Goal: Information Seeking & Learning: Learn about a topic

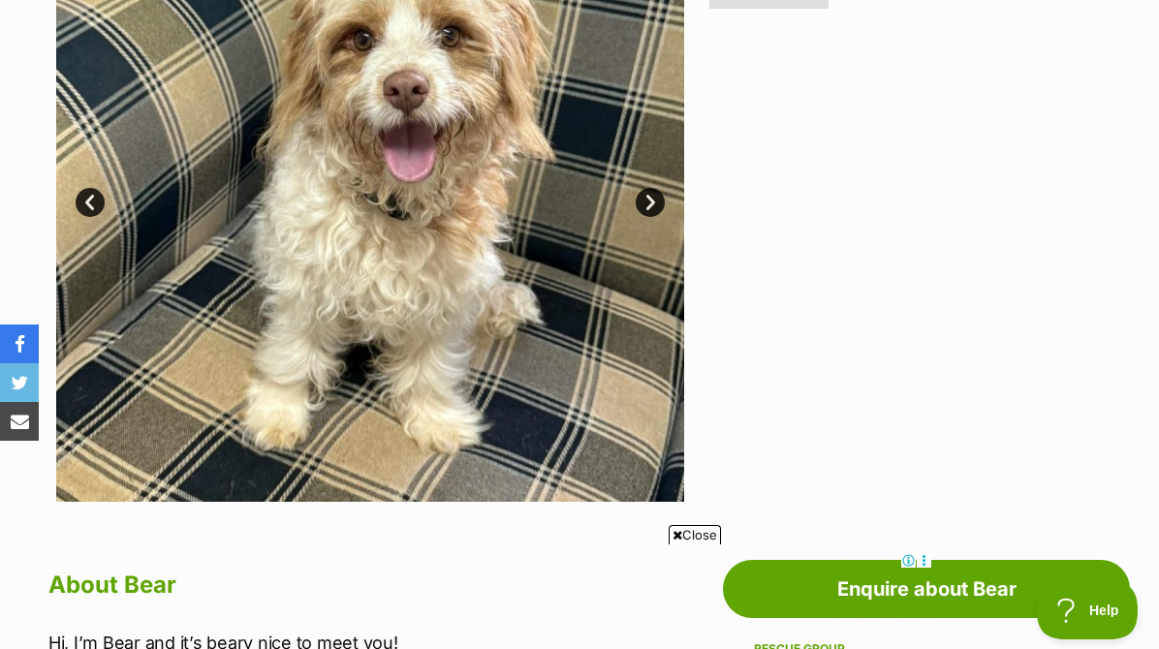
scroll to position [442, 0]
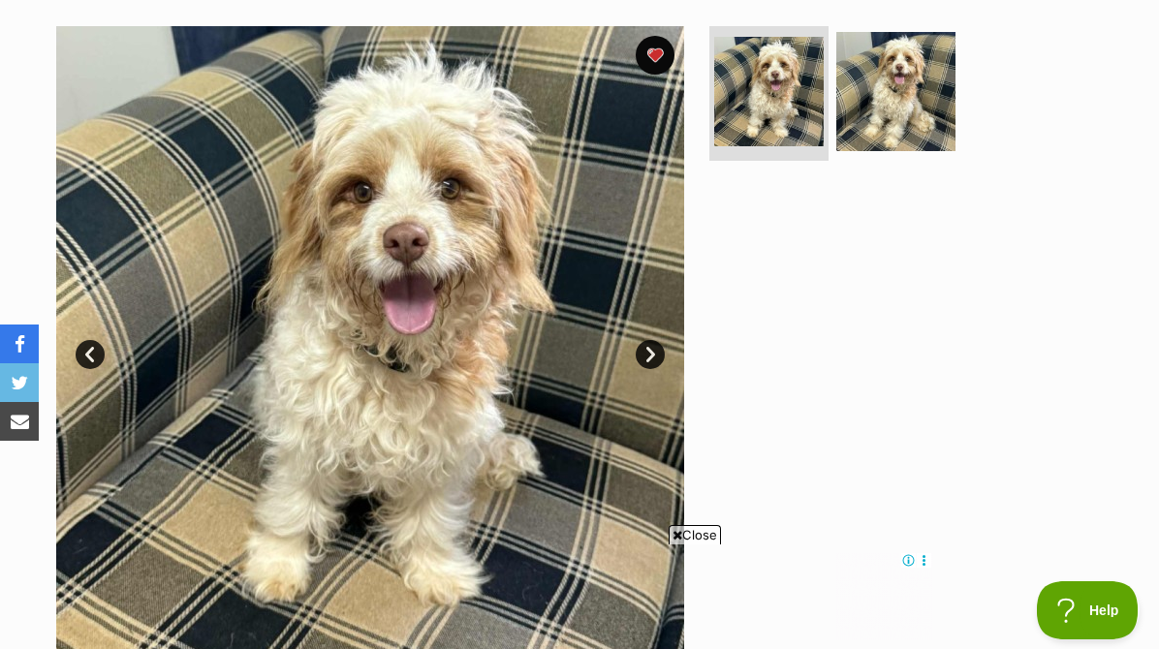
click at [652, 340] on link "Next" at bounding box center [650, 354] width 29 height 29
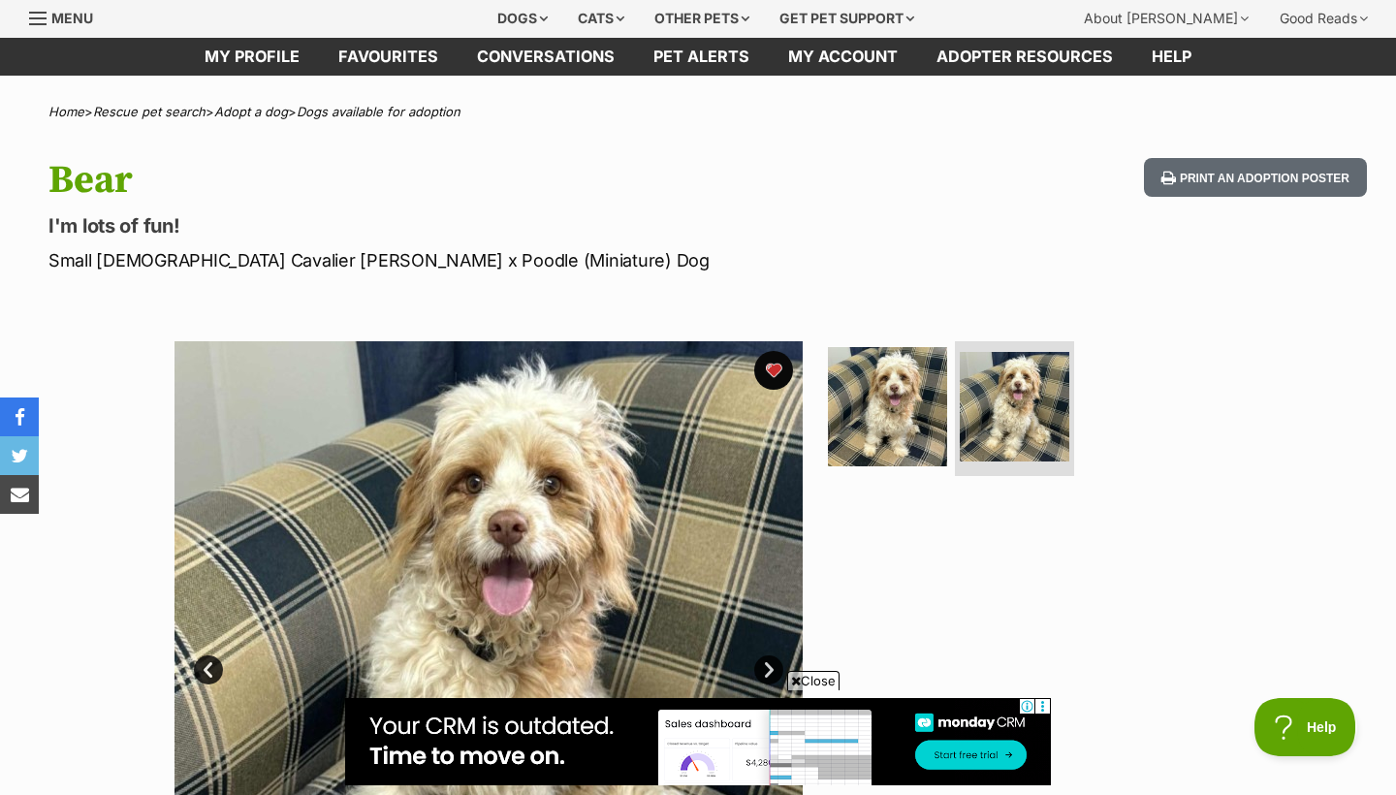
scroll to position [0, 0]
click at [533, 430] on img at bounding box center [488, 655] width 628 height 628
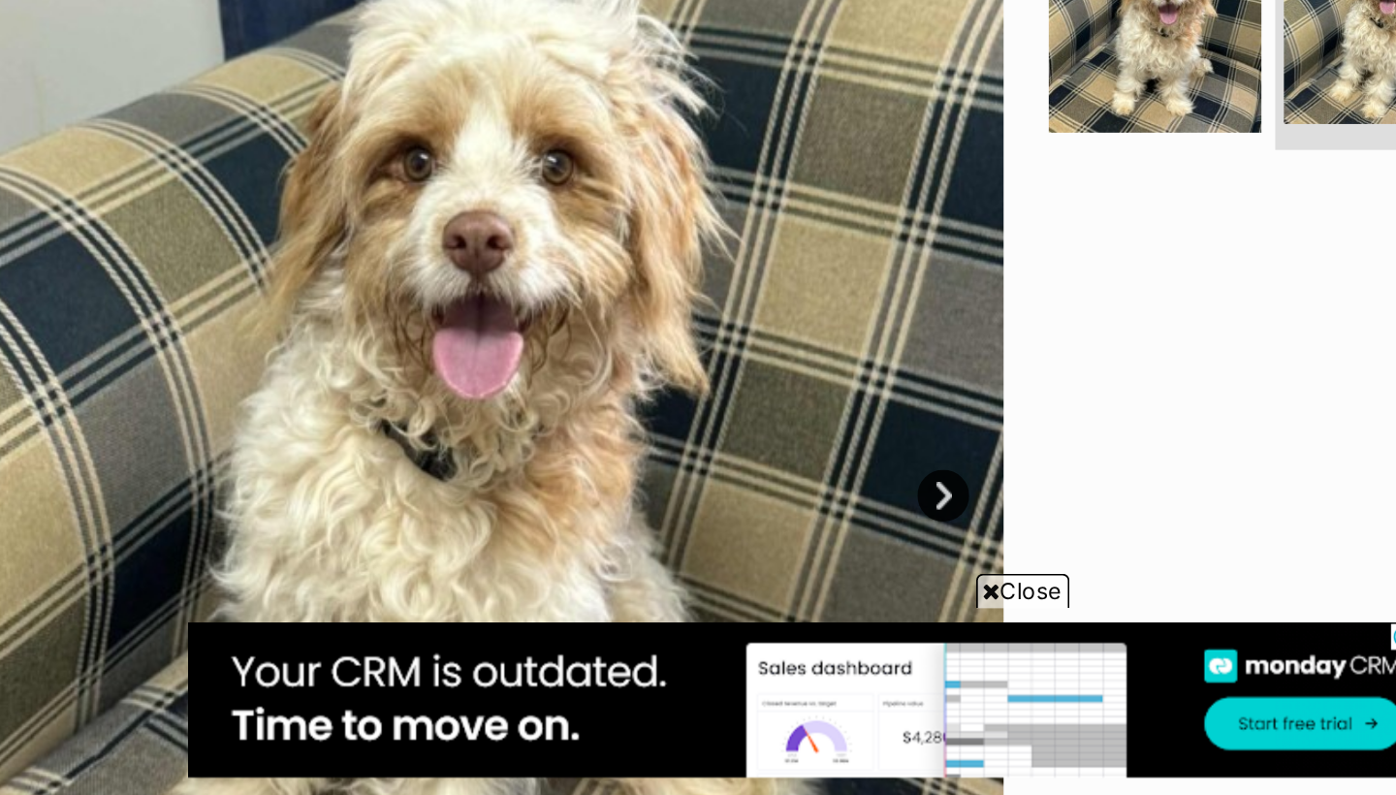
scroll to position [107, 0]
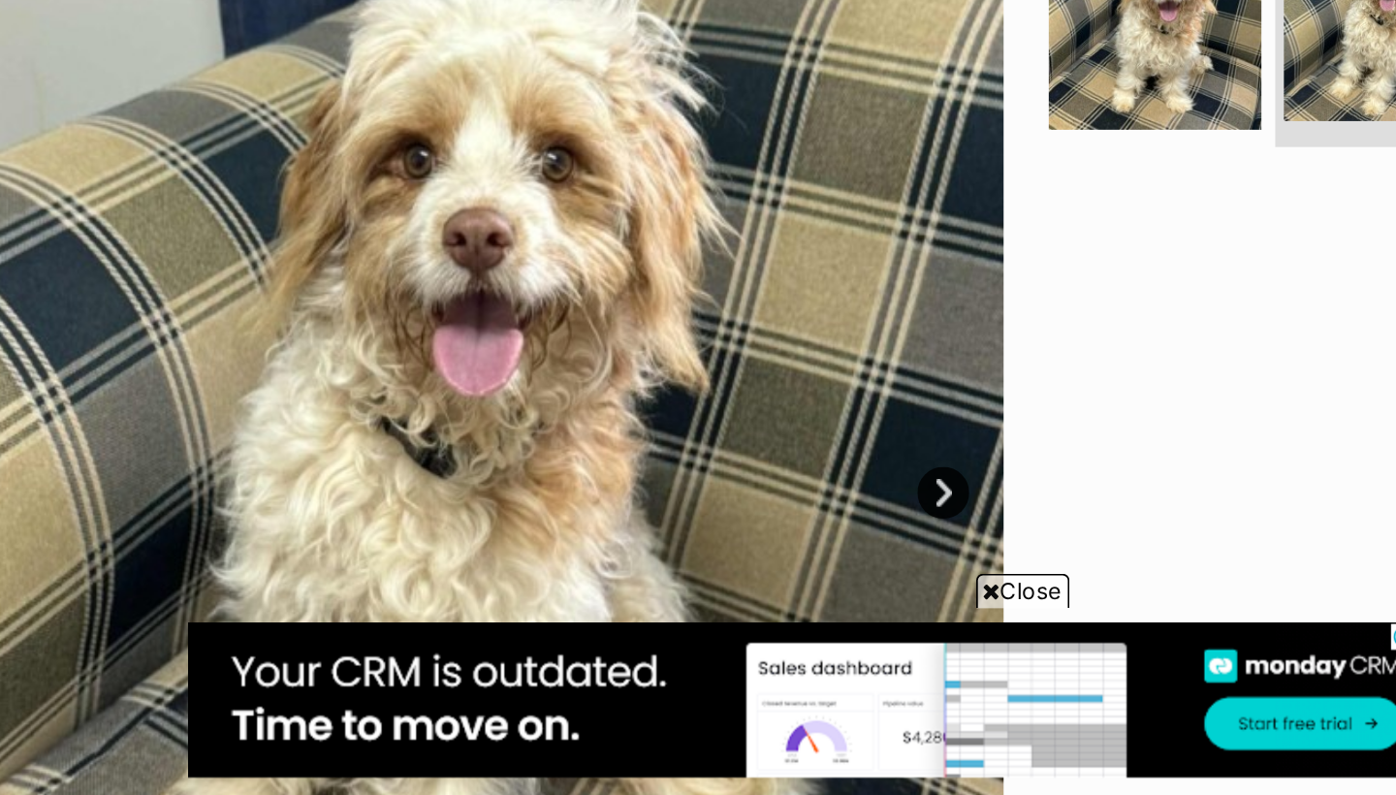
click at [305, 297] on img at bounding box center [488, 611] width 628 height 628
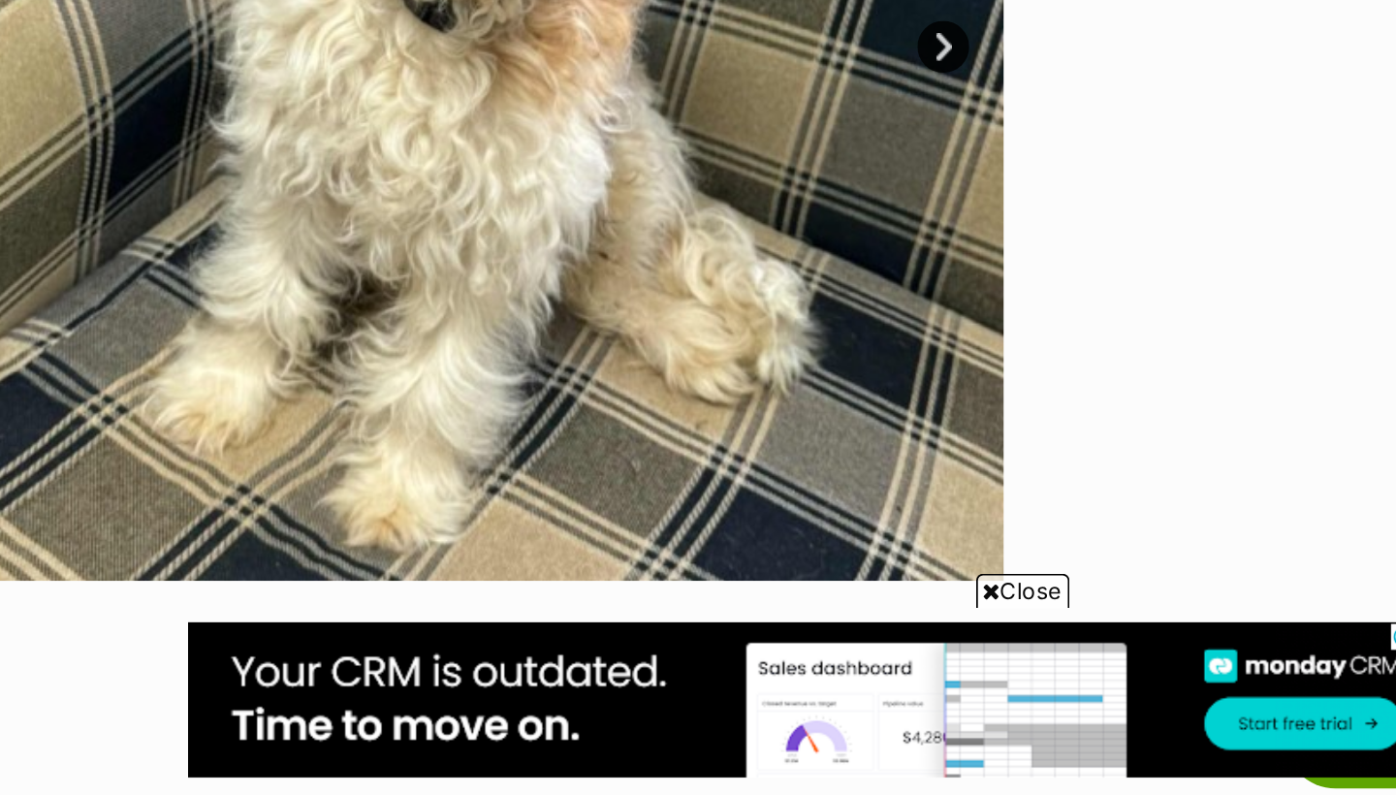
scroll to position [474, 0]
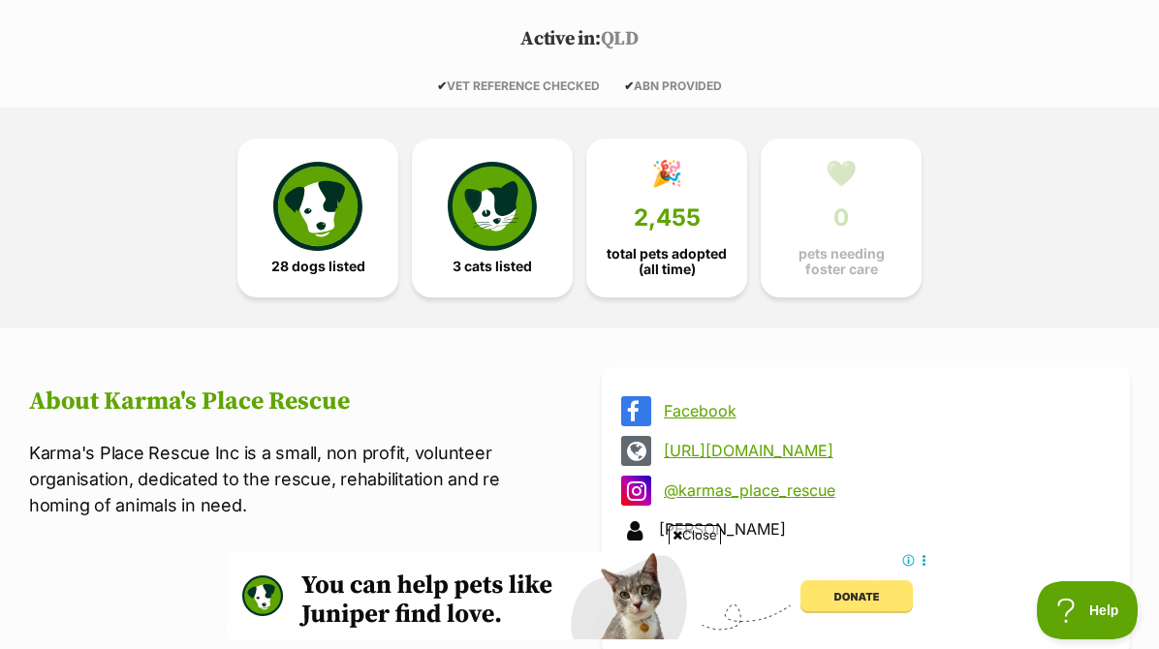
scroll to position [446, 0]
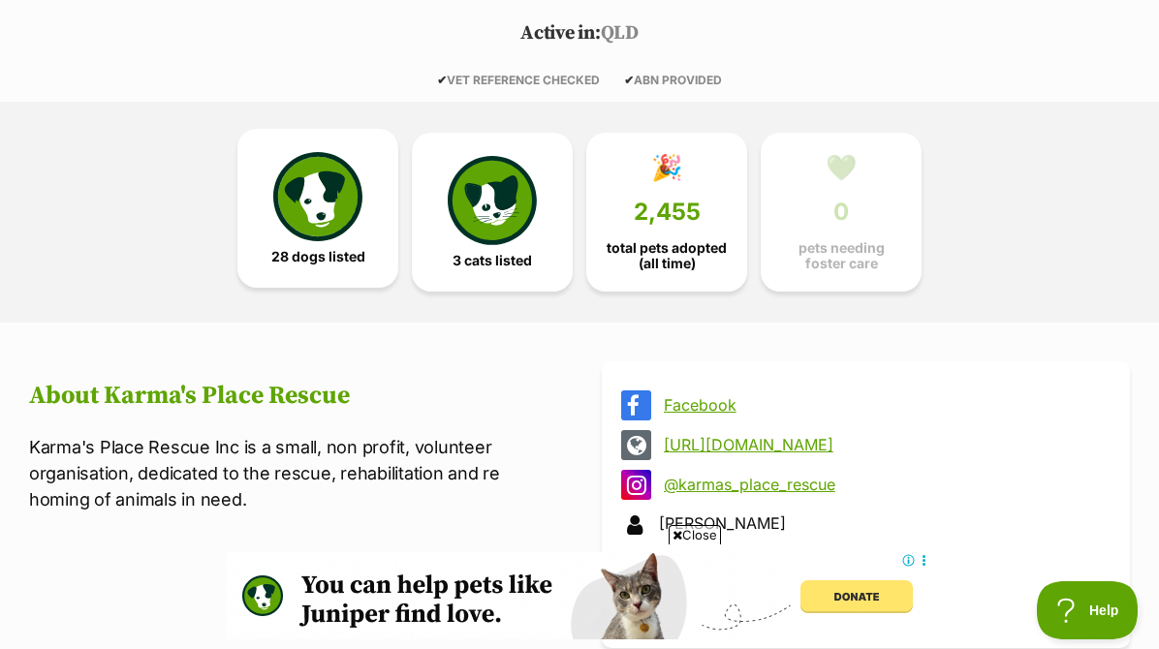
click at [373, 189] on link "28 dogs listed" at bounding box center [317, 208] width 161 height 159
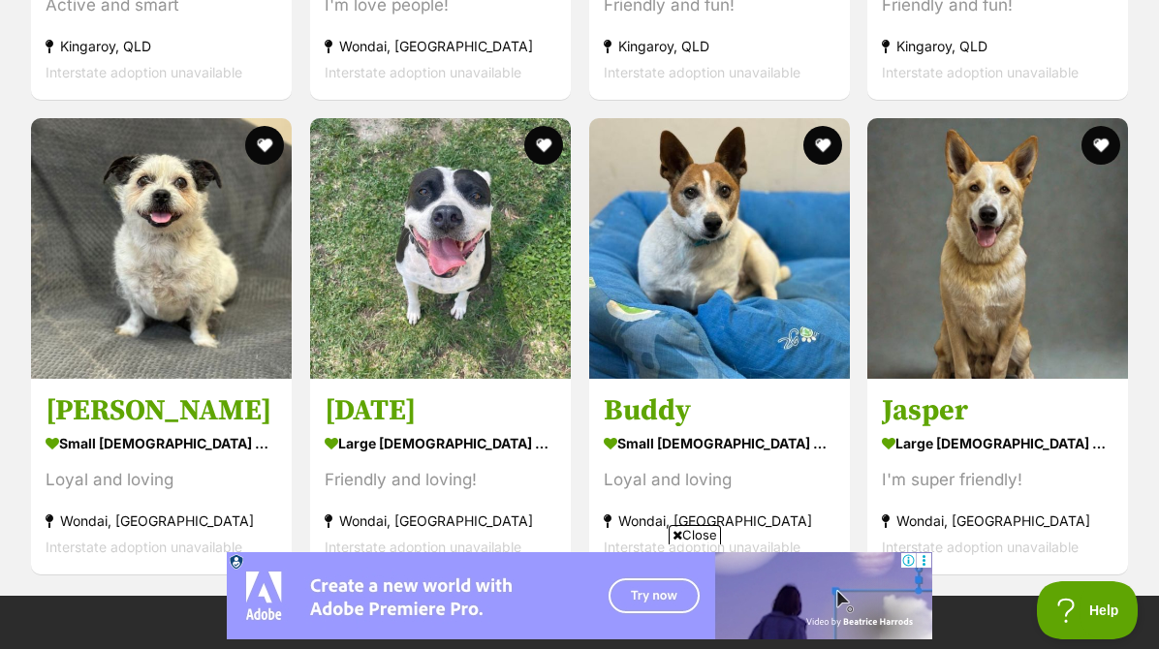
scroll to position [4684, 0]
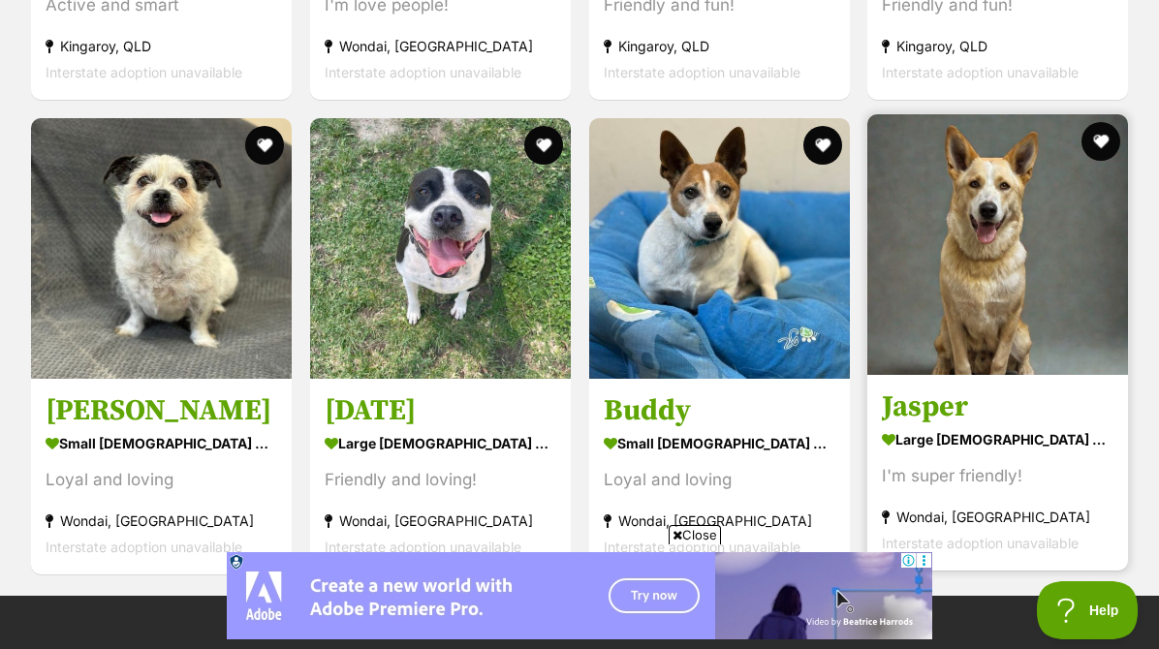
click at [1100, 315] on img at bounding box center [997, 244] width 261 height 261
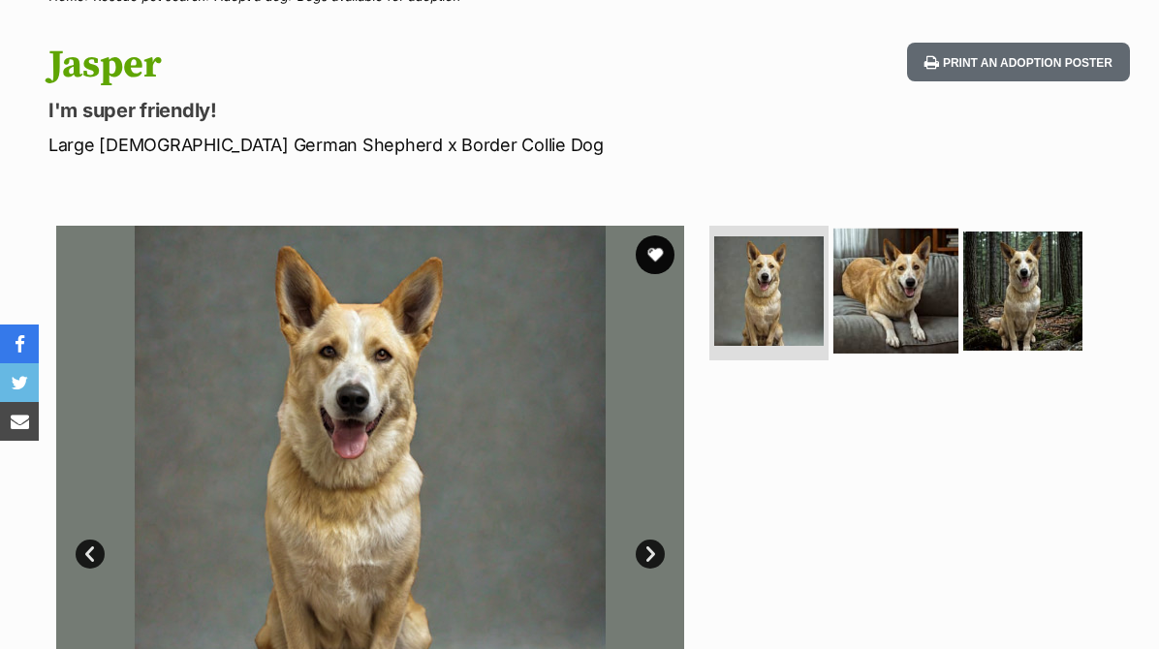
click at [883, 305] on img at bounding box center [896, 290] width 125 height 125
